Goal: Navigation & Orientation: Go to known website

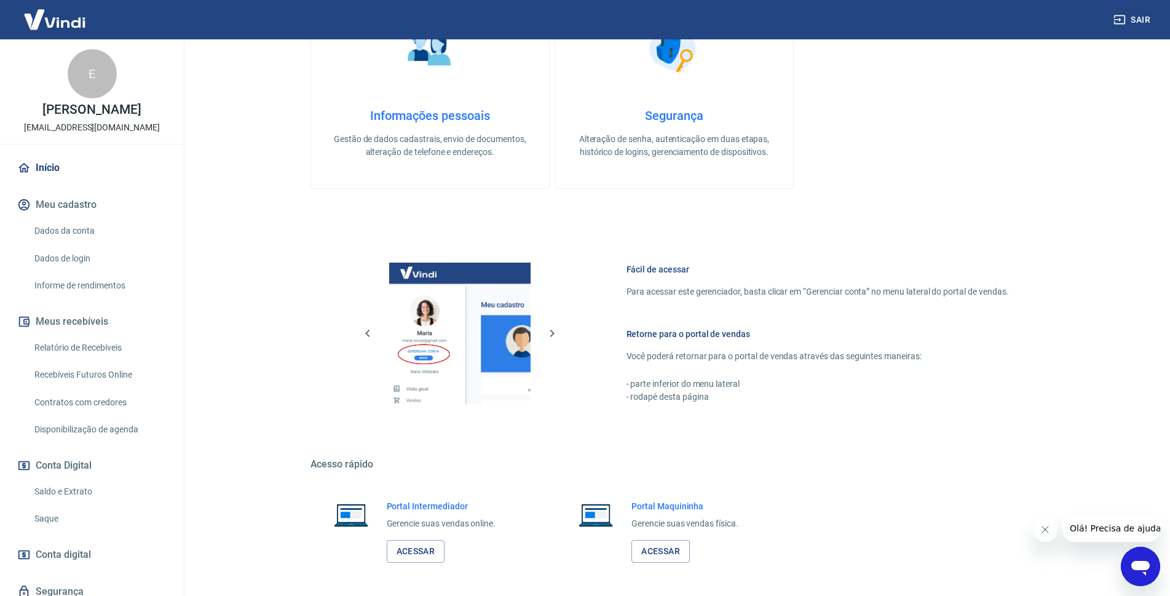
scroll to position [363, 0]
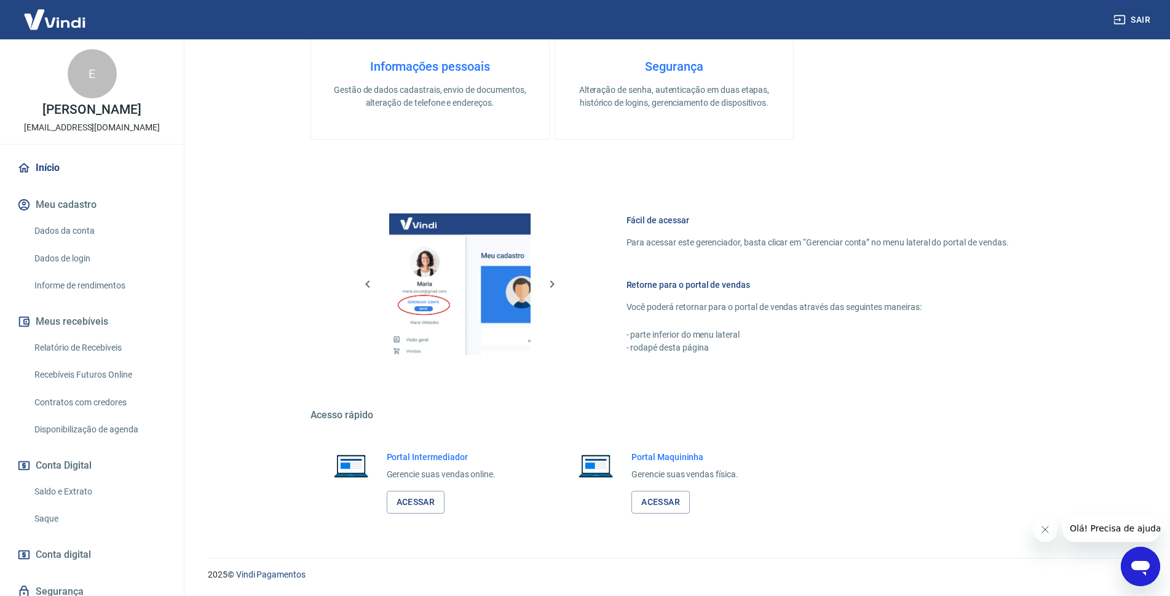
drag, startPoint x: 1177, startPoint y: 224, endPoint x: 38, endPoint y: 12, distance: 1159.5
click at [424, 495] on link "Acessar" at bounding box center [416, 502] width 58 height 23
